Goal: Task Accomplishment & Management: Complete application form

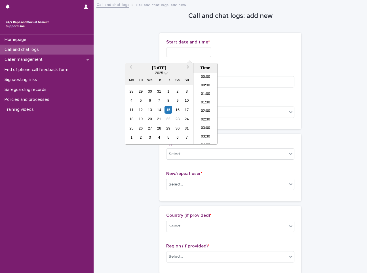
click at [191, 48] on input "text" at bounding box center [188, 52] width 45 height 10
click at [212, 101] on li "14:30" at bounding box center [206, 100] width 24 height 9
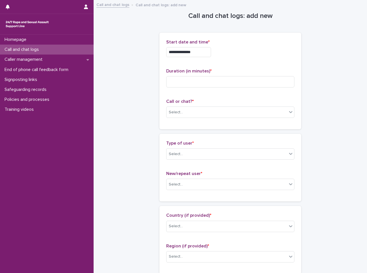
click at [205, 50] on input "**********" at bounding box center [188, 52] width 45 height 10
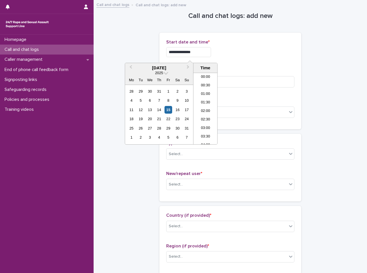
scroll to position [216, 0]
type input "**********"
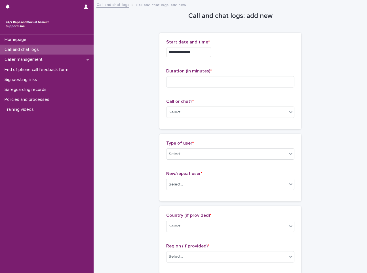
click at [240, 59] on div "**********" at bounding box center [230, 50] width 128 height 22
click at [239, 82] on input at bounding box center [230, 81] width 128 height 11
click at [201, 82] on input at bounding box center [230, 81] width 128 height 11
click at [249, 86] on input at bounding box center [230, 81] width 128 height 11
type input "*"
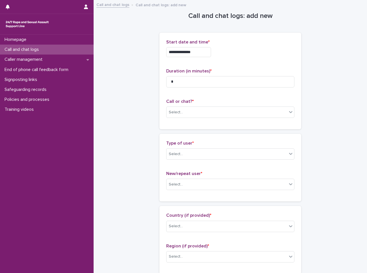
click at [210, 106] on div "Call or chat? * Select..." at bounding box center [230, 111] width 128 height 24
click at [209, 108] on div "Select..." at bounding box center [227, 112] width 121 height 9
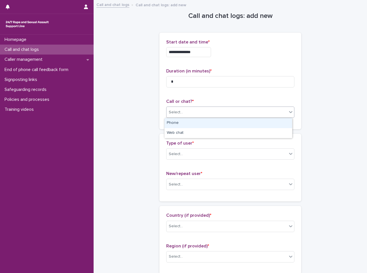
click at [206, 121] on div "Phone" at bounding box center [229, 123] width 128 height 10
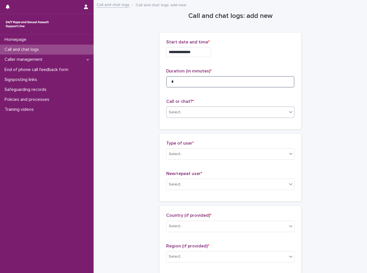
click at [208, 81] on input "*" at bounding box center [230, 81] width 128 height 11
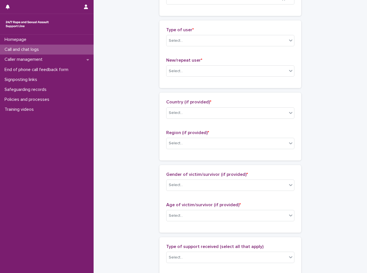
scroll to position [114, 0]
type input "**"
click at [205, 37] on div "Select..." at bounding box center [227, 40] width 121 height 9
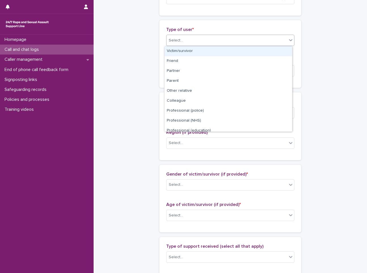
click at [204, 51] on div "Victim/survivor" at bounding box center [229, 51] width 128 height 10
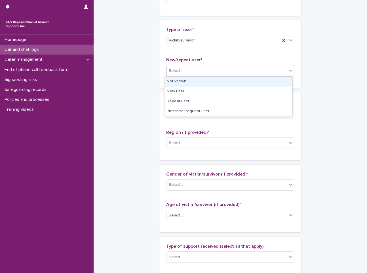
click at [201, 68] on div "Select..." at bounding box center [227, 70] width 121 height 9
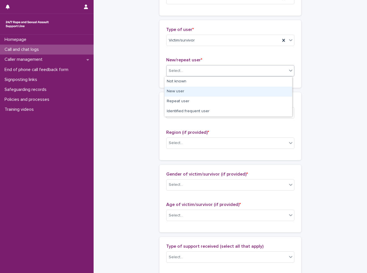
click at [193, 92] on div "New user" at bounding box center [229, 92] width 128 height 10
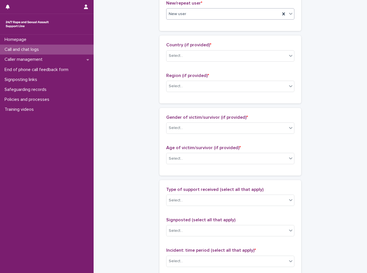
scroll to position [142, 0]
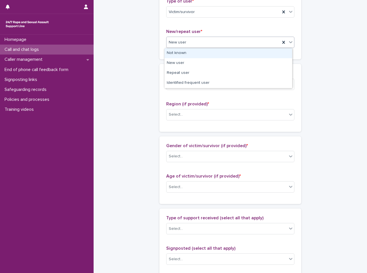
click at [197, 46] on div "New user" at bounding box center [224, 42] width 114 height 9
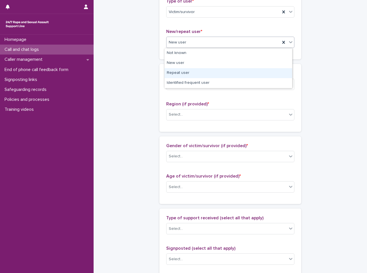
click at [191, 75] on div "Repeat user" at bounding box center [229, 73] width 128 height 10
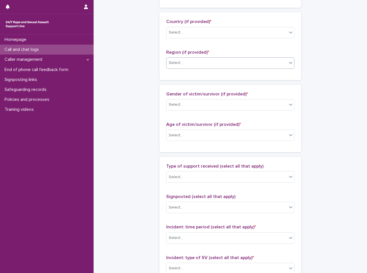
scroll to position [199, 0]
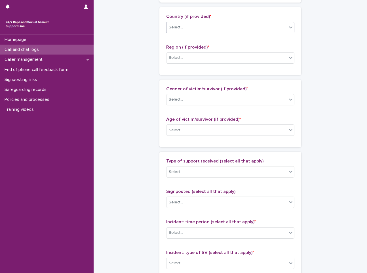
click at [207, 27] on div "Select..." at bounding box center [227, 27] width 121 height 9
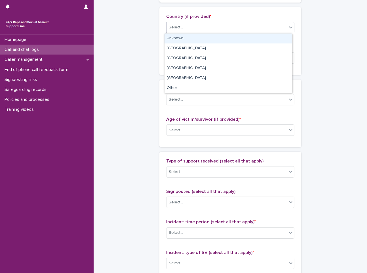
click at [209, 35] on div "Unknown" at bounding box center [229, 38] width 128 height 10
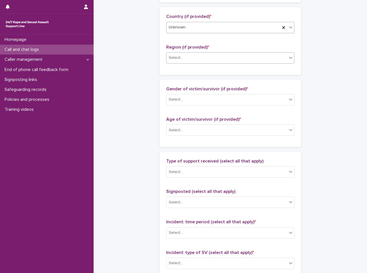
click at [204, 60] on div "Select..." at bounding box center [227, 57] width 121 height 9
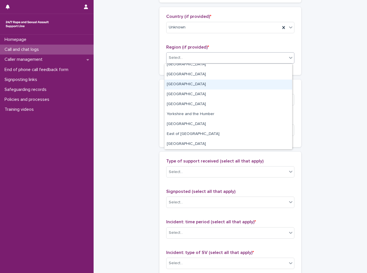
scroll to position [0, 0]
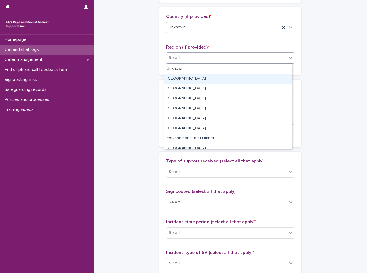
click at [207, 82] on div "[GEOGRAPHIC_DATA]" at bounding box center [229, 79] width 128 height 10
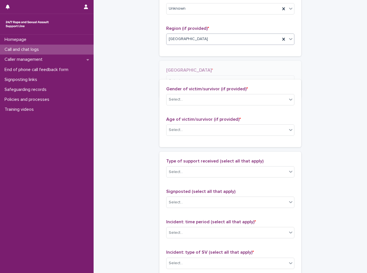
scroll to position [220, 0]
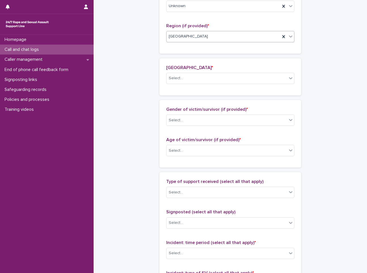
click at [207, 82] on div "Select..." at bounding box center [227, 78] width 121 height 9
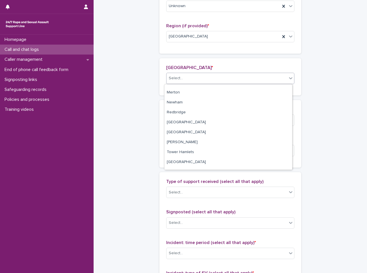
scroll to position [253, 0]
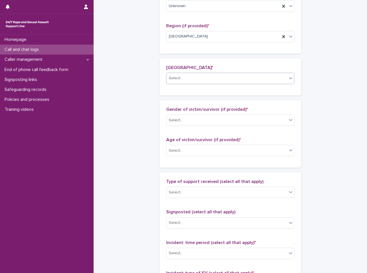
click at [218, 74] on div "Select..." at bounding box center [227, 78] width 121 height 9
click at [218, 35] on div "[GEOGRAPHIC_DATA]" at bounding box center [224, 36] width 114 height 9
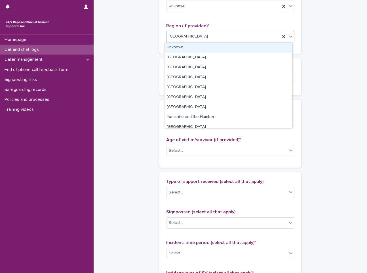
click at [278, 35] on div "[GEOGRAPHIC_DATA]" at bounding box center [224, 36] width 114 height 9
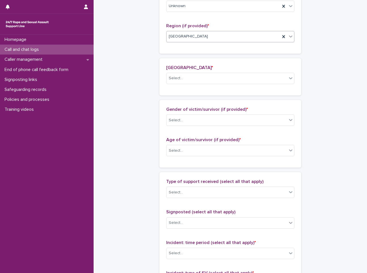
click at [278, 35] on div "[GEOGRAPHIC_DATA]" at bounding box center [224, 36] width 114 height 9
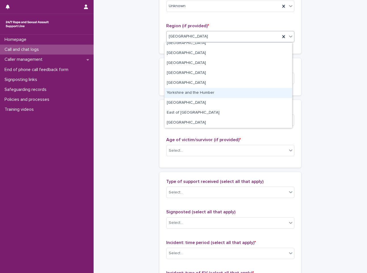
scroll to position [0, 0]
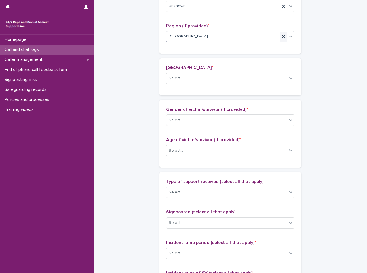
click at [284, 39] on icon at bounding box center [284, 37] width 6 height 6
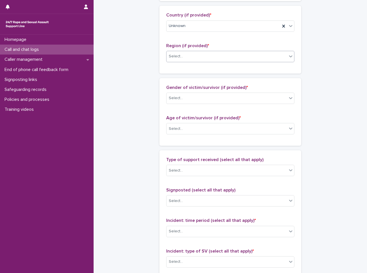
scroll to position [199, 0]
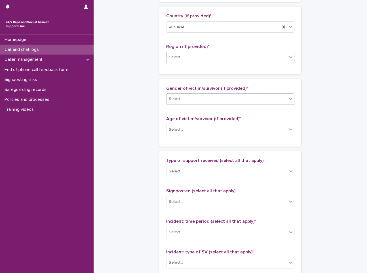
click at [276, 96] on div "Select..." at bounding box center [227, 98] width 121 height 9
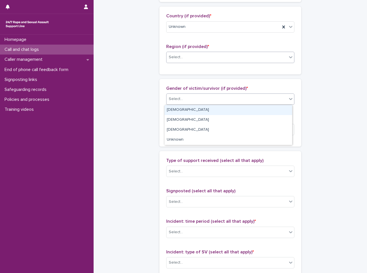
click at [276, 96] on div "Select..." at bounding box center [227, 98] width 121 height 9
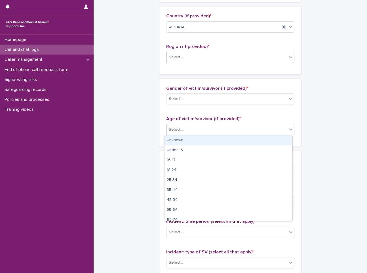
click at [265, 126] on div "Select..." at bounding box center [227, 129] width 121 height 9
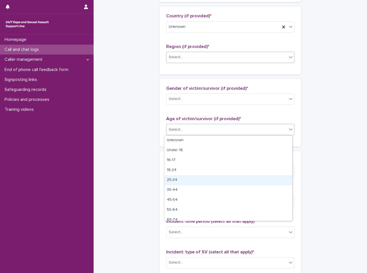
scroll to position [14, 0]
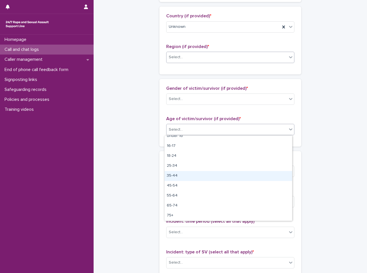
click at [194, 179] on div "35-44" at bounding box center [229, 176] width 128 height 10
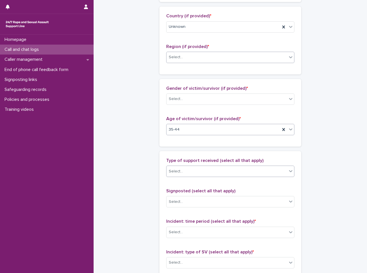
click at [223, 171] on div "Select..." at bounding box center [227, 171] width 121 height 9
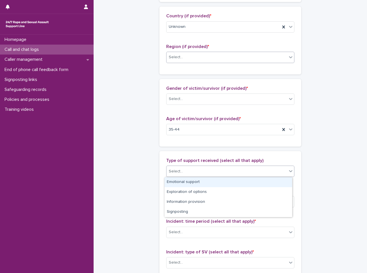
click at [223, 171] on div "Select..." at bounding box center [227, 171] width 121 height 9
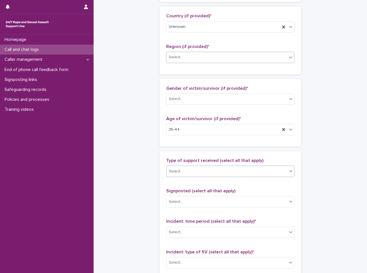
click at [190, 167] on div "Select..." at bounding box center [227, 171] width 121 height 9
click at [197, 168] on div "Select..." at bounding box center [227, 171] width 121 height 9
click at [186, 168] on div "Select..." at bounding box center [227, 171] width 121 height 9
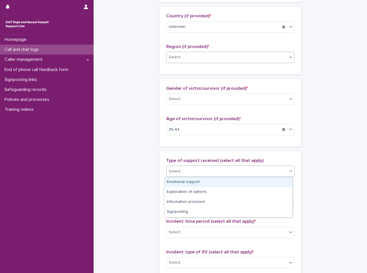
click at [190, 179] on div "Emotional support" at bounding box center [229, 182] width 128 height 10
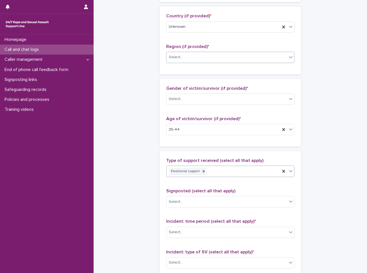
click at [196, 170] on div "Emotional support" at bounding box center [184, 171] width 31 height 8
click at [221, 172] on div "Emotional support" at bounding box center [224, 171] width 114 height 10
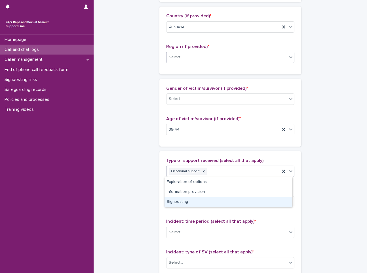
click at [213, 205] on div "Signposting" at bounding box center [229, 202] width 128 height 10
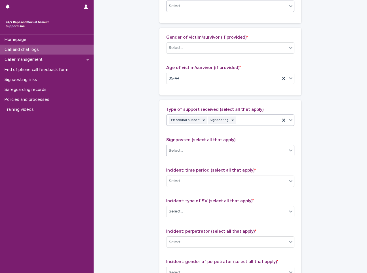
scroll to position [256, 0]
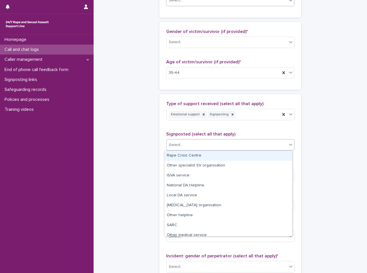
click at [205, 147] on div "Select..." at bounding box center [227, 144] width 121 height 9
click at [209, 156] on div "Rape Crisis Centre" at bounding box center [229, 156] width 128 height 10
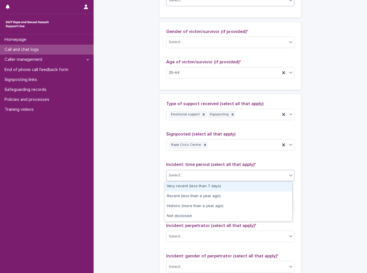
click at [223, 174] on div "Select..." at bounding box center [227, 175] width 121 height 9
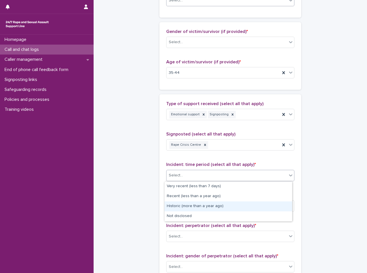
drag, startPoint x: 223, startPoint y: 187, endPoint x: 222, endPoint y: 202, distance: 14.8
click at [222, 202] on div "Historic (more than a year ago)" at bounding box center [229, 206] width 128 height 10
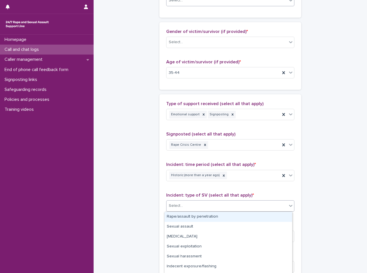
click at [219, 207] on div "Select..." at bounding box center [227, 205] width 121 height 9
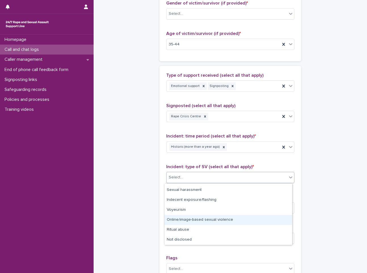
scroll to position [0, 0]
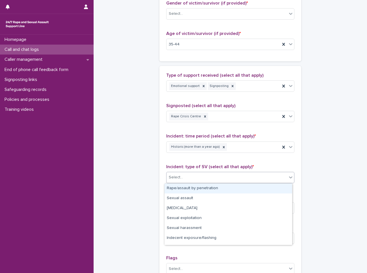
click at [262, 167] on p "Incident: type of SV (select all that apply) *" at bounding box center [230, 166] width 128 height 5
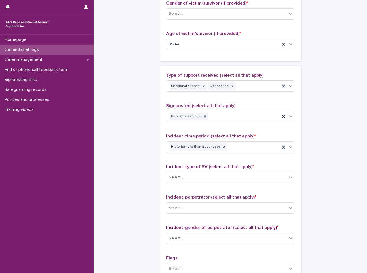
scroll to position [313, 0]
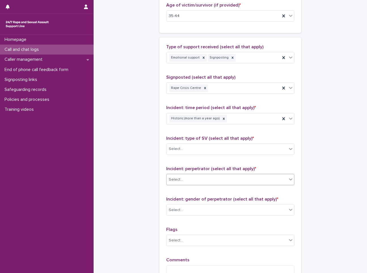
click at [252, 178] on div "Select..." at bounding box center [227, 179] width 121 height 9
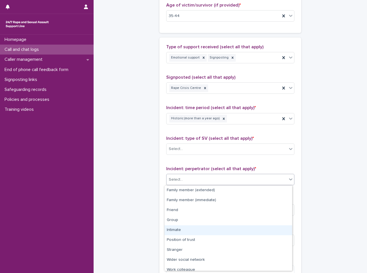
scroll to position [24, 0]
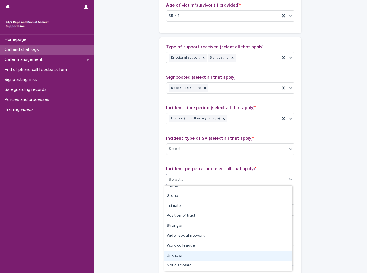
click at [216, 255] on div "Unknown" at bounding box center [229, 256] width 128 height 10
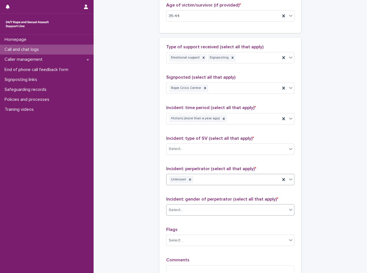
click at [237, 205] on div "Select..." at bounding box center [230, 209] width 128 height 11
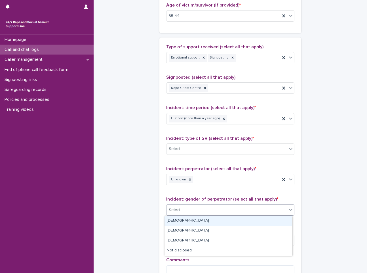
click at [241, 208] on div "Select..." at bounding box center [227, 209] width 121 height 9
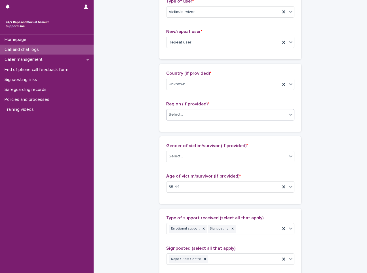
scroll to position [170, 0]
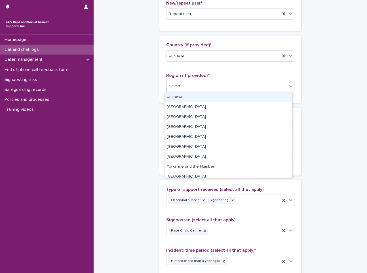
click at [237, 88] on div "Select..." at bounding box center [227, 85] width 121 height 9
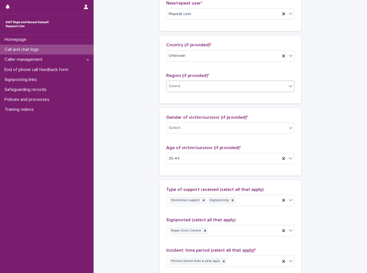
click at [284, 89] on div "Select..." at bounding box center [227, 85] width 121 height 9
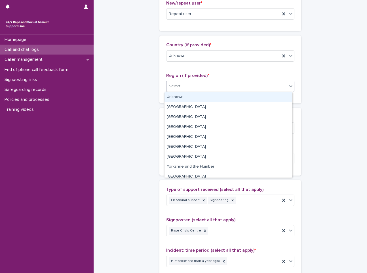
click at [284, 89] on div "Select..." at bounding box center [227, 85] width 121 height 9
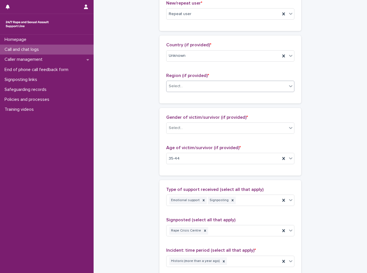
click at [235, 89] on div "Select..." at bounding box center [227, 85] width 121 height 9
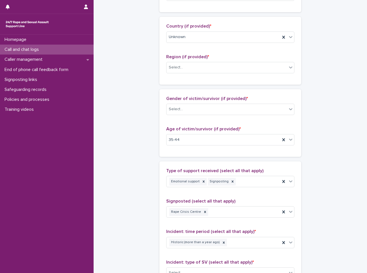
scroll to position [199, 0]
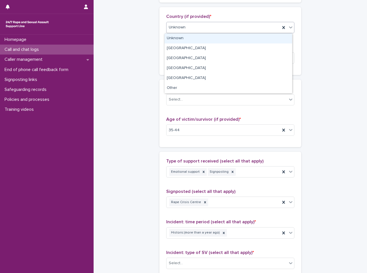
click at [222, 30] on div "Unknown" at bounding box center [224, 27] width 114 height 9
click at [221, 24] on div "Unknown" at bounding box center [224, 27] width 114 height 9
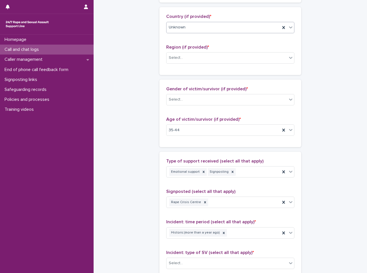
click at [220, 25] on div "Unknown" at bounding box center [224, 27] width 114 height 9
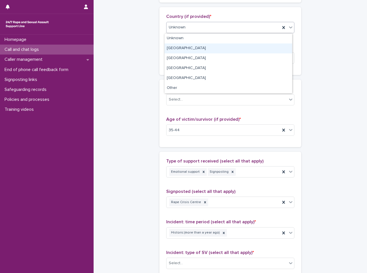
click at [208, 46] on div "[GEOGRAPHIC_DATA]" at bounding box center [229, 48] width 128 height 10
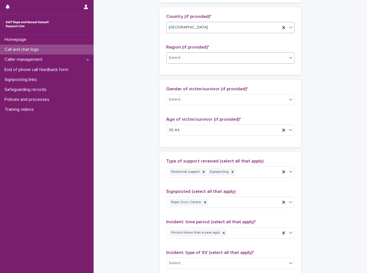
click at [207, 62] on div "Select..." at bounding box center [227, 57] width 121 height 9
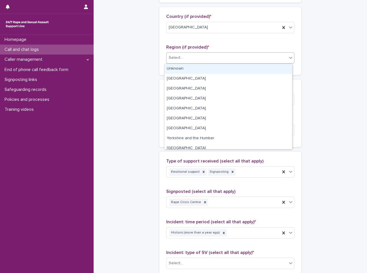
click at [246, 55] on div "Select..." at bounding box center [227, 57] width 121 height 9
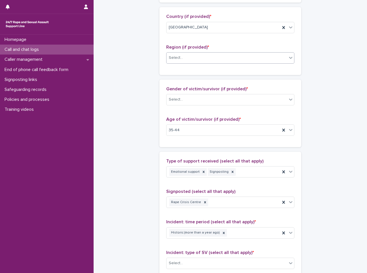
click at [228, 60] on div "Select..." at bounding box center [227, 57] width 121 height 9
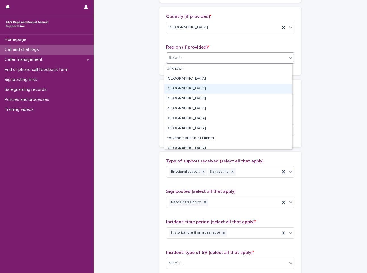
click at [222, 84] on div "[GEOGRAPHIC_DATA]" at bounding box center [229, 89] width 128 height 10
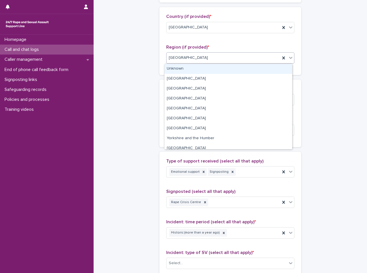
click at [225, 63] on body "**********" at bounding box center [183, 136] width 367 height 273
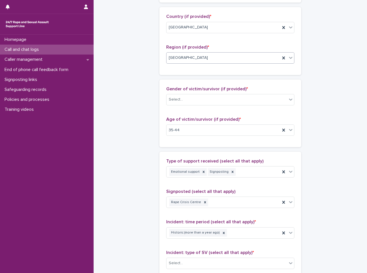
click at [229, 57] on div "[GEOGRAPHIC_DATA]" at bounding box center [224, 57] width 114 height 9
click at [281, 56] on icon at bounding box center [284, 58] width 6 height 6
click at [246, 59] on div "[GEOGRAPHIC_DATA]" at bounding box center [224, 57] width 114 height 9
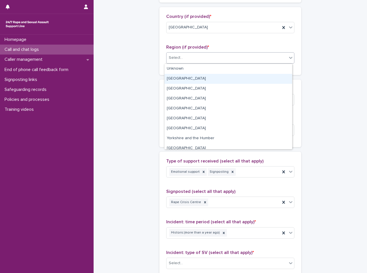
click at [217, 79] on div "[GEOGRAPHIC_DATA]" at bounding box center [229, 79] width 128 height 10
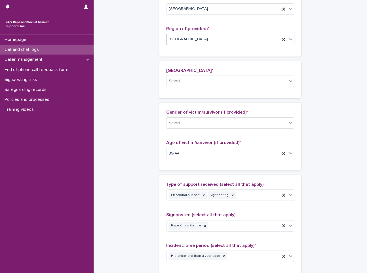
scroll to position [219, 0]
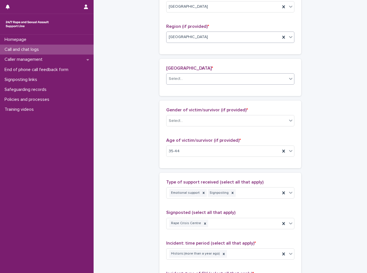
click at [226, 80] on div "Select..." at bounding box center [227, 78] width 121 height 9
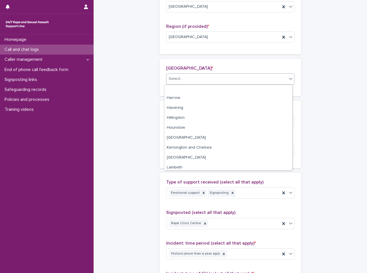
scroll to position [170, 0]
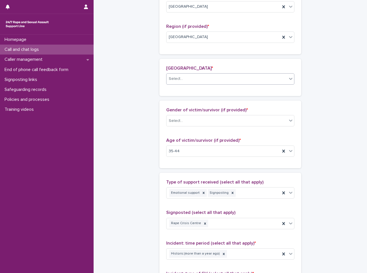
click at [171, 83] on div "Select..." at bounding box center [227, 78] width 121 height 9
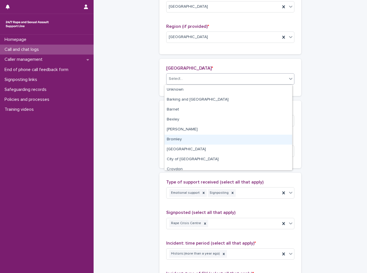
click at [194, 142] on div "Bromley" at bounding box center [229, 140] width 128 height 10
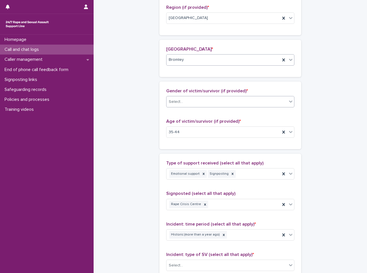
scroll to position [248, 0]
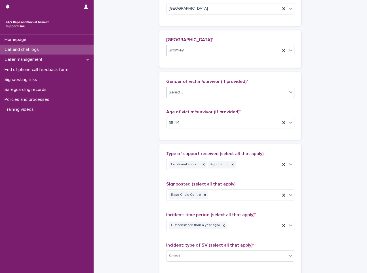
click at [189, 93] on div "Select..." at bounding box center [227, 92] width 121 height 9
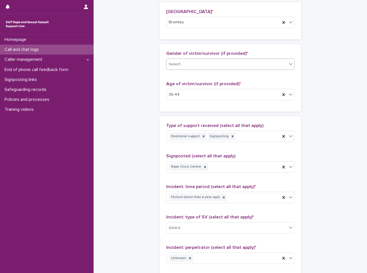
scroll to position [276, 0]
click at [227, 66] on div "Select..." at bounding box center [227, 63] width 121 height 9
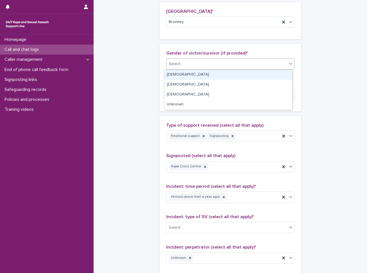
click at [227, 79] on div "[DEMOGRAPHIC_DATA]" at bounding box center [229, 75] width 128 height 10
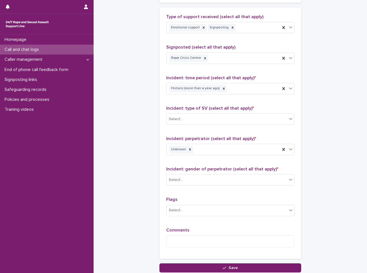
scroll to position [390, 0]
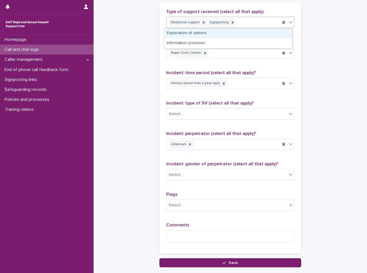
click at [251, 23] on div "Emotional support Signposting" at bounding box center [224, 23] width 114 height 10
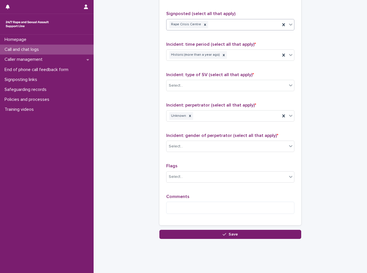
scroll to position [429, 0]
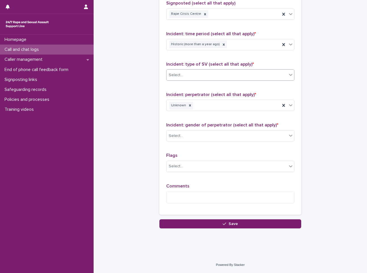
click at [242, 71] on div "Select..." at bounding box center [227, 74] width 121 height 9
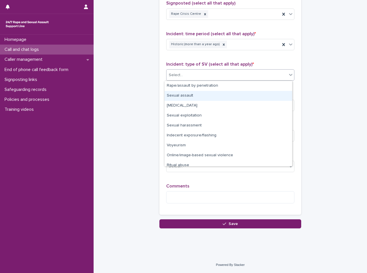
drag, startPoint x: 239, startPoint y: 90, endPoint x: 237, endPoint y: 96, distance: 6.1
click at [237, 96] on div "Sexual assault" at bounding box center [229, 96] width 128 height 10
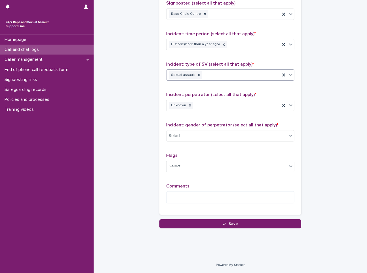
click at [239, 77] on div "Sexual assault" at bounding box center [224, 75] width 114 height 10
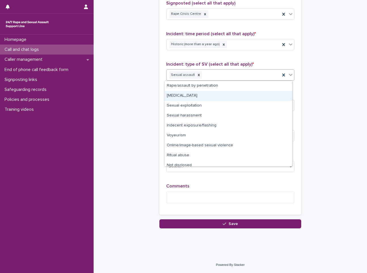
click at [230, 98] on div "[MEDICAL_DATA]" at bounding box center [229, 96] width 128 height 10
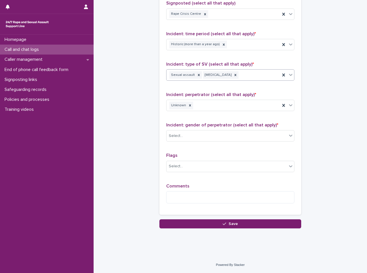
click at [251, 78] on div "Sexual assault [MEDICAL_DATA]" at bounding box center [224, 75] width 114 height 10
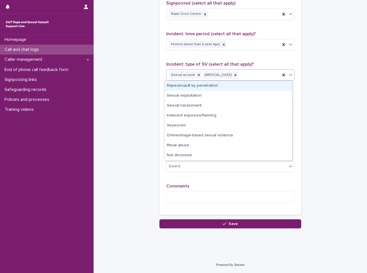
click at [235, 84] on div "Rape/assault by penetration" at bounding box center [229, 86] width 128 height 10
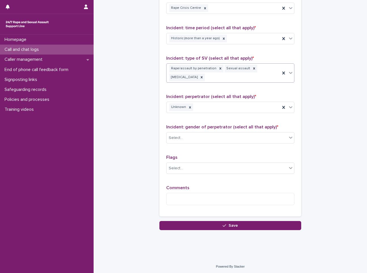
scroll to position [436, 0]
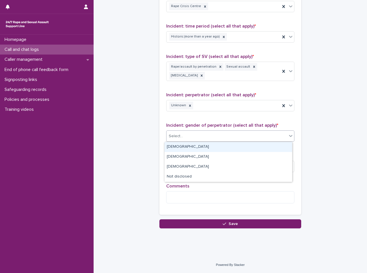
click at [205, 137] on div "Select..." at bounding box center [227, 135] width 121 height 9
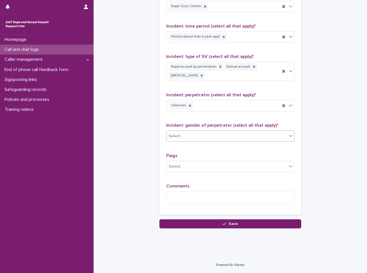
click at [205, 137] on div "Select..." at bounding box center [227, 135] width 121 height 9
click at [227, 105] on div "Unknown" at bounding box center [224, 105] width 114 height 10
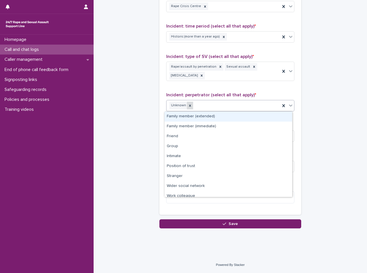
click at [188, 106] on icon at bounding box center [190, 106] width 4 height 4
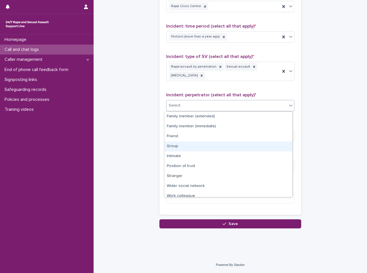
scroll to position [24, 0]
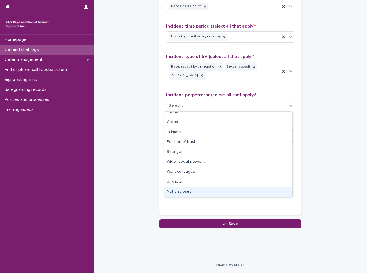
click at [194, 189] on div "Not disclosed" at bounding box center [229, 192] width 128 height 10
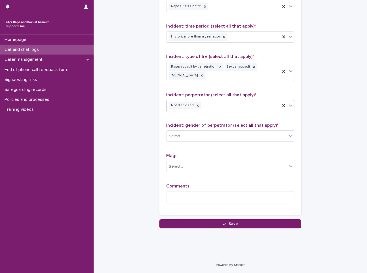
click at [226, 104] on div "Not disclosed" at bounding box center [224, 105] width 114 height 10
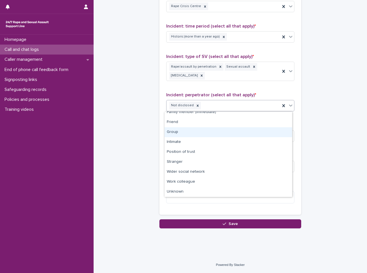
scroll to position [0, 0]
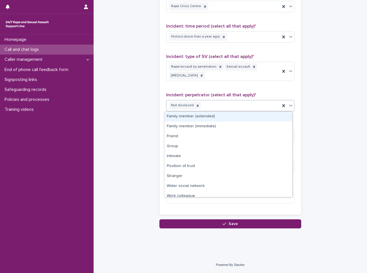
click at [229, 108] on div "Not disclosed" at bounding box center [224, 105] width 114 height 10
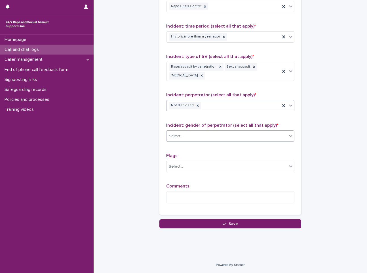
click at [220, 134] on div "Select..." at bounding box center [227, 135] width 121 height 9
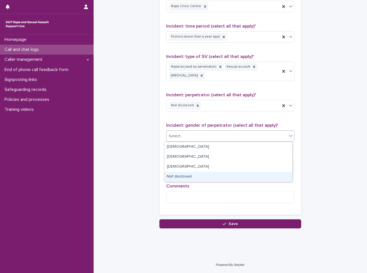
click at [199, 179] on div "Not disclosed" at bounding box center [229, 177] width 128 height 10
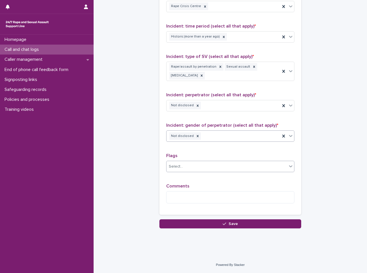
click at [178, 167] on div "Select..." at bounding box center [176, 166] width 14 height 6
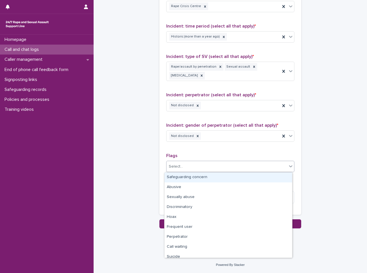
click at [213, 150] on div "Type of support received (select all that apply) Emotional support Signposting …" at bounding box center [230, 85] width 128 height 245
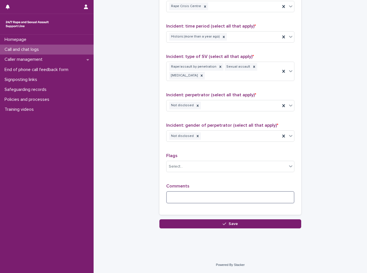
click at [223, 200] on textarea at bounding box center [230, 197] width 128 height 12
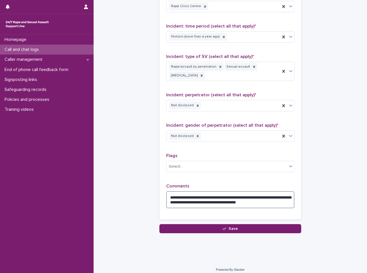
click at [266, 203] on textarea "**********" at bounding box center [230, 199] width 128 height 17
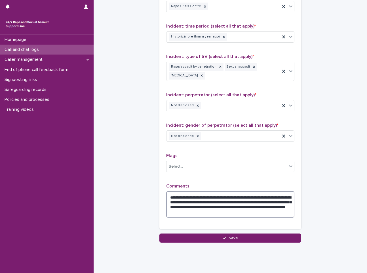
click at [219, 209] on textarea "**********" at bounding box center [230, 204] width 128 height 26
click at [219, 213] on textarea "**********" at bounding box center [230, 204] width 128 height 26
click at [276, 214] on textarea "**********" at bounding box center [230, 204] width 128 height 26
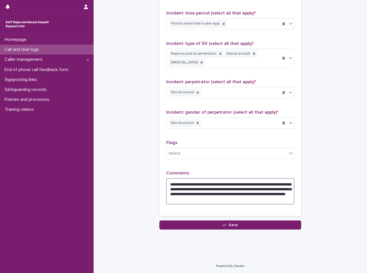
scroll to position [450, 0]
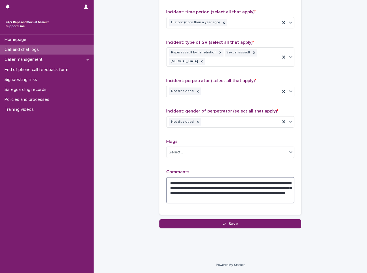
click at [226, 193] on textarea "**********" at bounding box center [230, 190] width 128 height 26
click at [199, 188] on textarea "**********" at bounding box center [230, 190] width 128 height 26
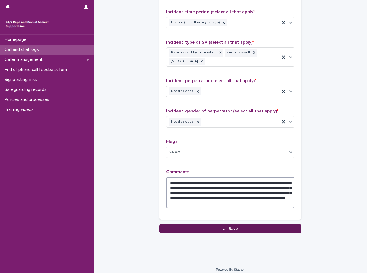
type textarea "**********"
click at [266, 226] on button "Save" at bounding box center [231, 228] width 142 height 9
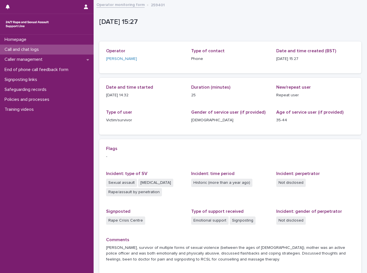
click at [124, 7] on link "Operator monitoring form" at bounding box center [121, 4] width 48 height 7
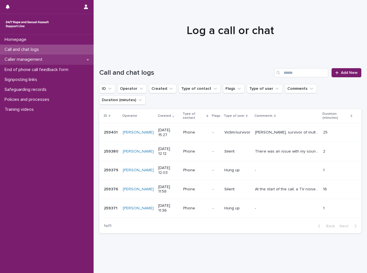
click at [49, 63] on div "Caller management" at bounding box center [47, 59] width 94 height 10
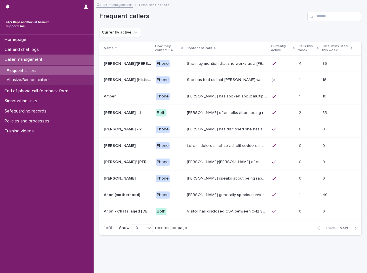
click at [299, 48] on p "Calls this week" at bounding box center [307, 48] width 17 height 11
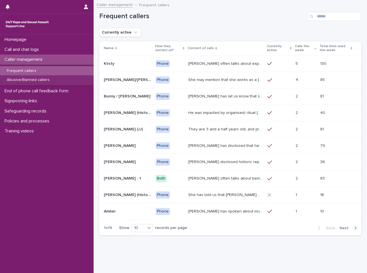
click at [309, 32] on div "Currently active" at bounding box center [230, 32] width 262 height 9
click at [56, 82] on div "Abusive/Banned callers" at bounding box center [47, 79] width 94 height 9
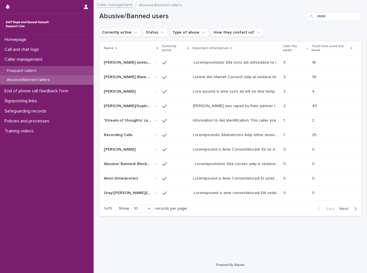
click at [56, 68] on div "Frequent callers" at bounding box center [47, 70] width 94 height 9
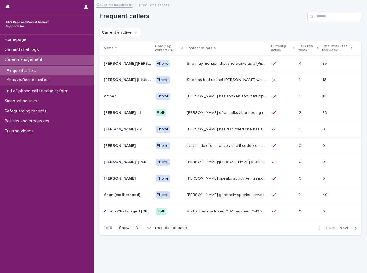
click at [307, 49] on p "Calls this week" at bounding box center [307, 48] width 17 height 11
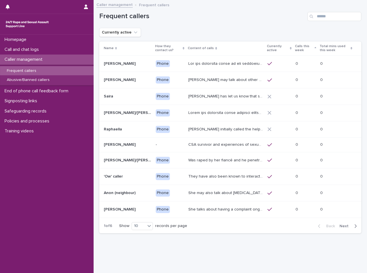
click at [308, 49] on p "Calls this week" at bounding box center [304, 48] width 18 height 11
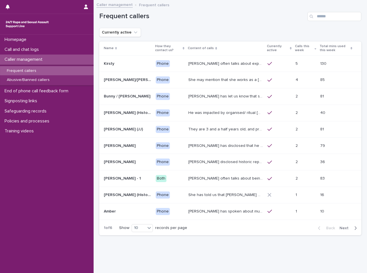
click at [344, 229] on span "Next" at bounding box center [346, 228] width 12 height 4
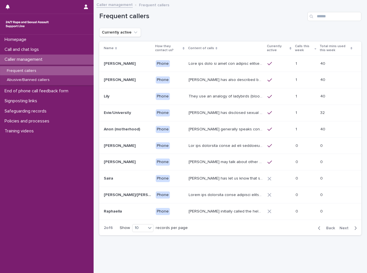
click at [327, 229] on span "Back" at bounding box center [329, 228] width 12 height 4
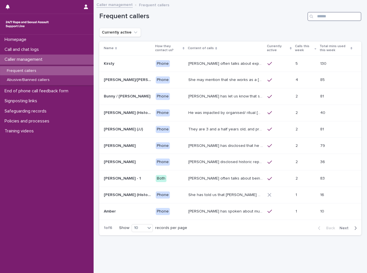
click at [337, 15] on input "Search" at bounding box center [335, 16] width 54 height 9
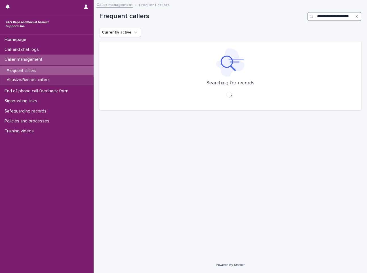
type input "**********"
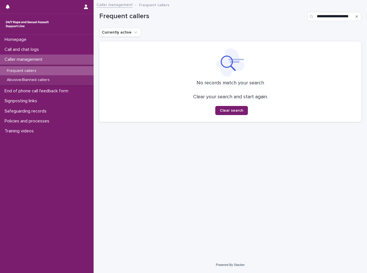
click at [358, 16] on div "Search" at bounding box center [357, 16] width 9 height 9
click at [41, 78] on p "Abusive/Banned callers" at bounding box center [28, 79] width 52 height 5
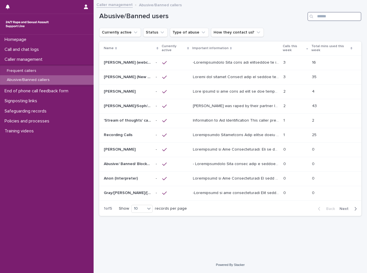
click at [331, 14] on input "Search" at bounding box center [335, 16] width 54 height 9
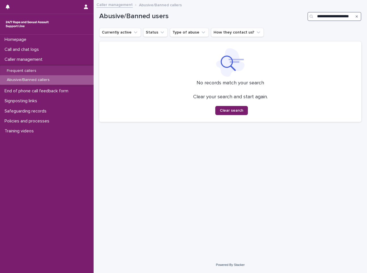
scroll to position [0, 7]
type input "*"
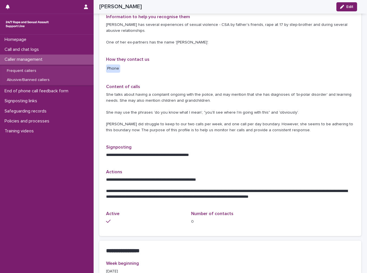
scroll to position [85, 0]
